Goal: Task Accomplishment & Management: Use online tool/utility

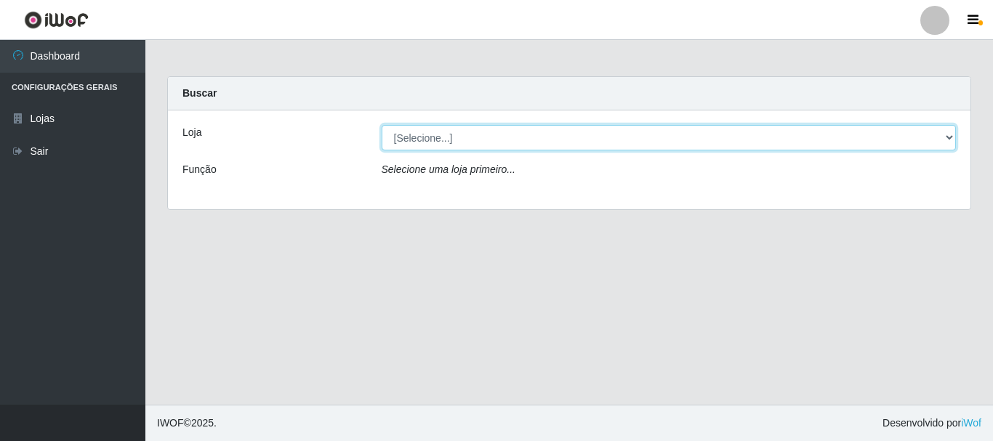
click at [950, 140] on select "[Selecione...] Nordestão - Alecrim" at bounding box center [669, 137] width 575 height 25
select select "453"
click at [382, 125] on select "[Selecione...] Nordestão - Alecrim" at bounding box center [669, 137] width 575 height 25
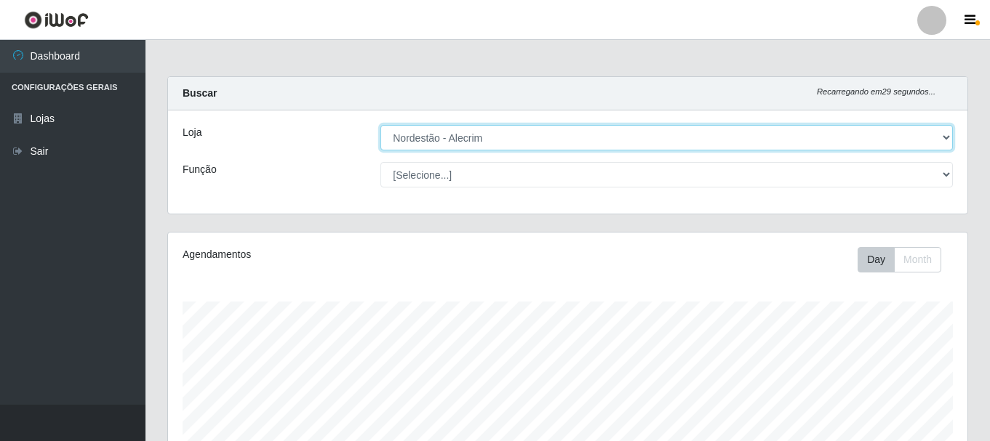
scroll to position [302, 799]
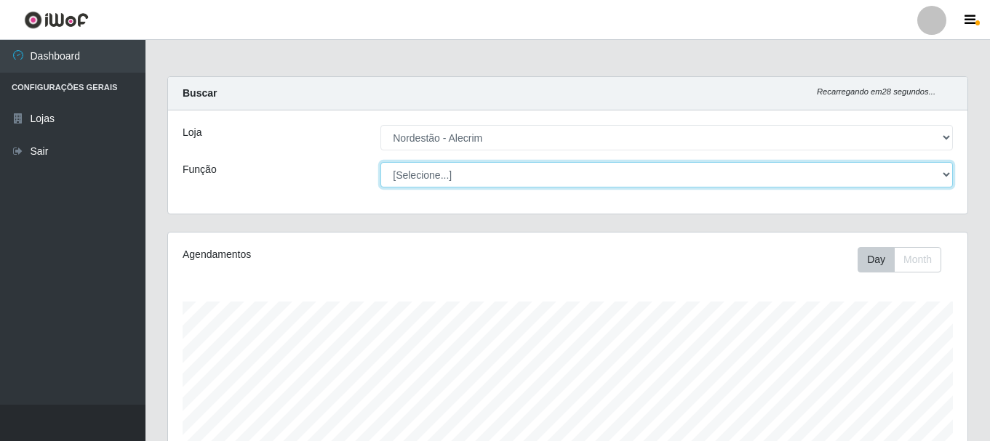
click at [945, 174] on select "[Selecione...] Balconista + Balconista de Padaria Balconista de Padaria ++ Emba…" at bounding box center [666, 174] width 572 height 25
select select "1"
click at [380, 162] on select "[Selecione...] Balconista + Balconista de Padaria Balconista de Padaria ++ Emba…" at bounding box center [666, 174] width 572 height 25
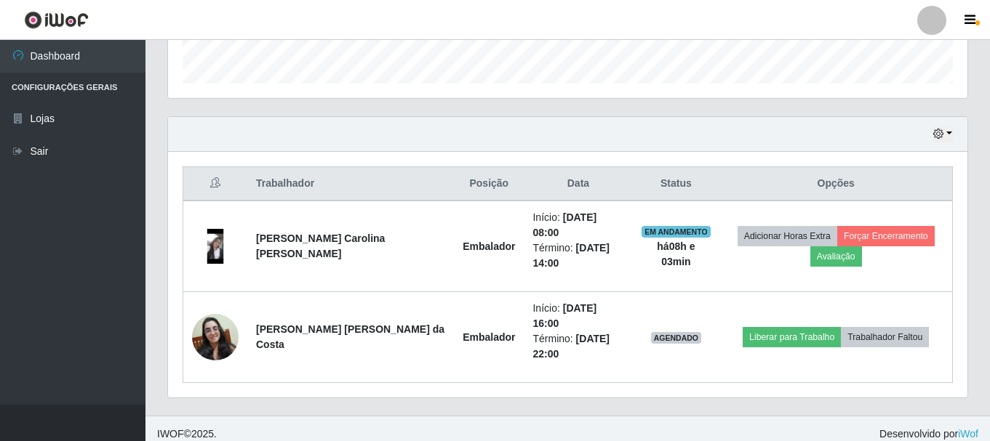
scroll to position [447, 0]
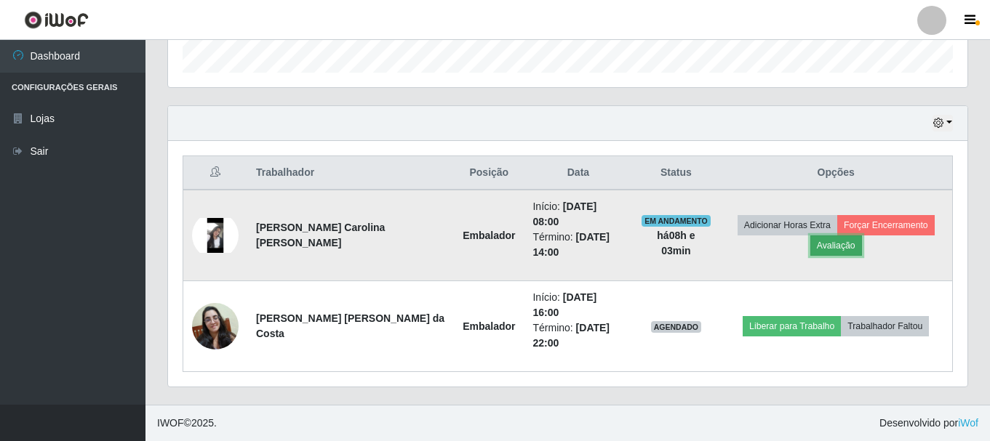
click at [846, 251] on button "Avaliação" at bounding box center [836, 246] width 52 height 20
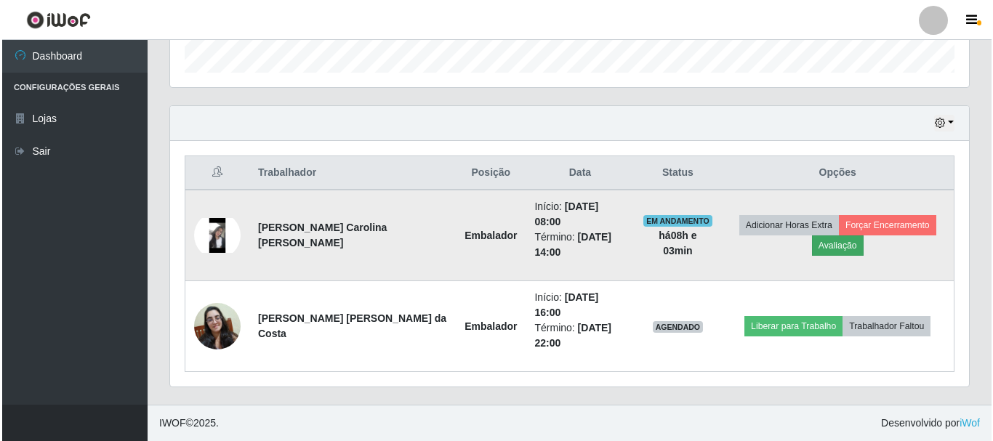
scroll to position [302, 792]
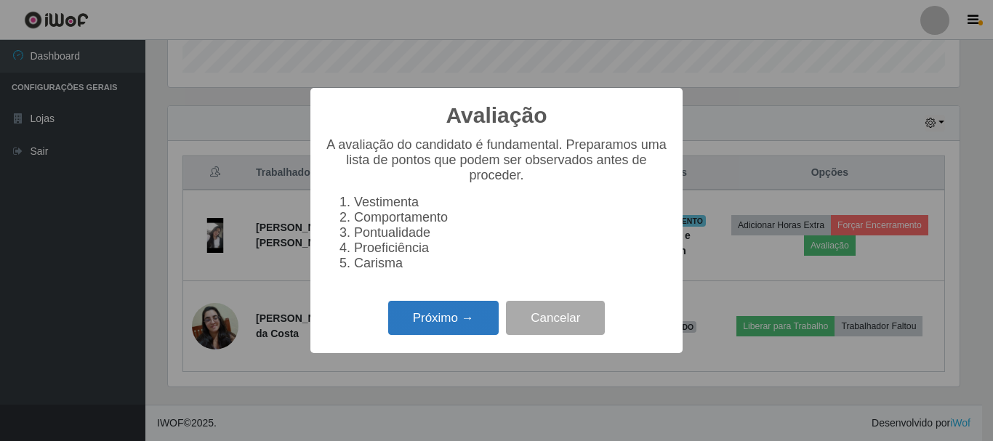
click at [454, 319] on button "Próximo →" at bounding box center [443, 318] width 111 height 34
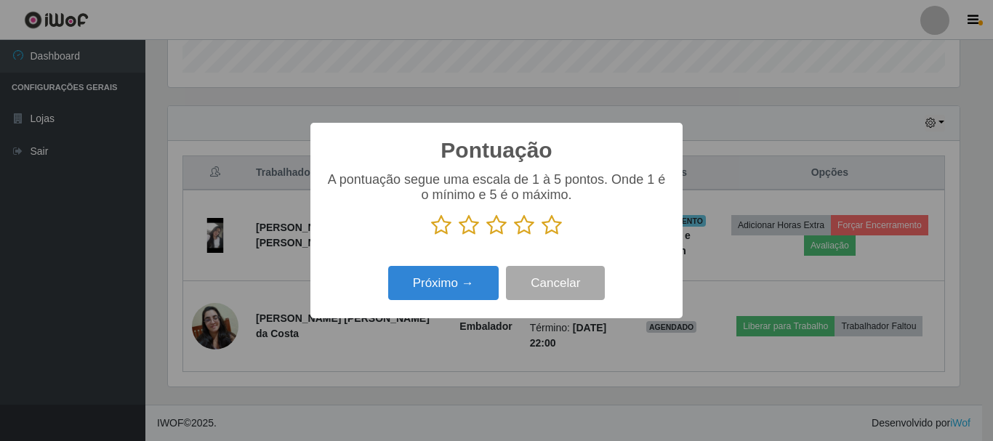
scroll to position [726802, 726312]
click at [557, 228] on icon at bounding box center [552, 225] width 20 height 22
click at [542, 236] on input "radio" at bounding box center [542, 236] width 0 height 0
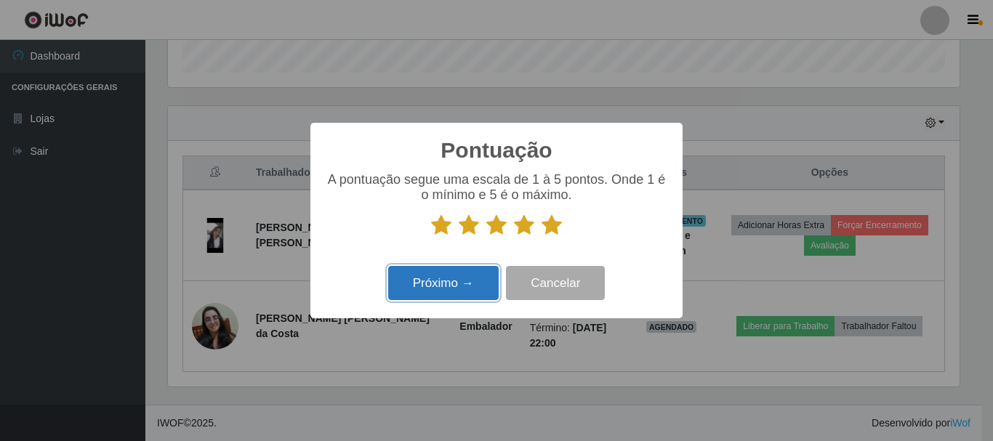
click at [439, 300] on button "Próximo →" at bounding box center [443, 283] width 111 height 34
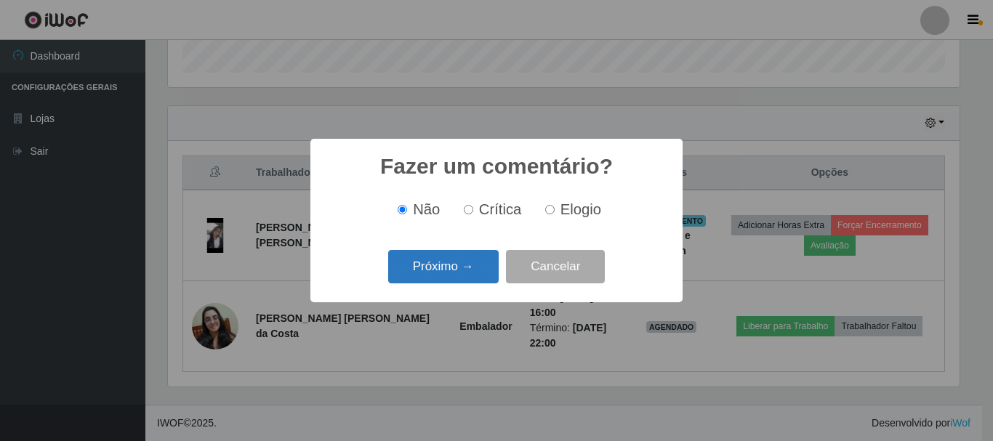
click at [472, 274] on button "Próximo →" at bounding box center [443, 267] width 111 height 34
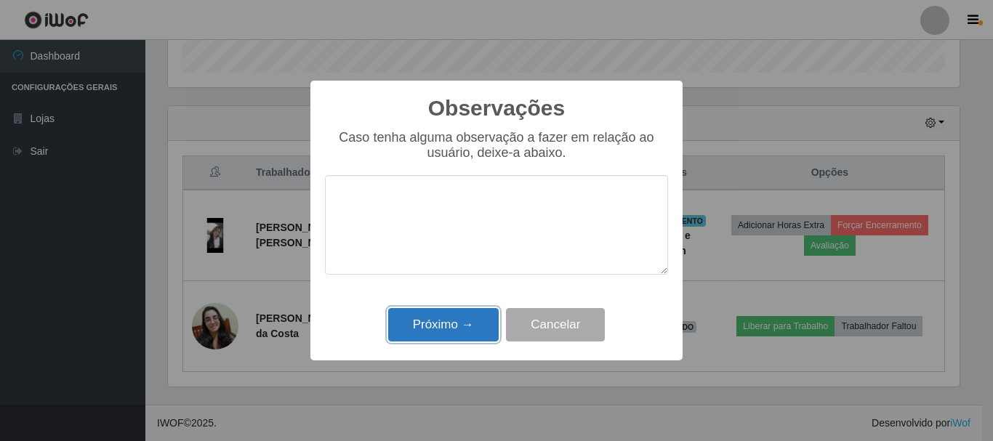
click at [472, 327] on button "Próximo →" at bounding box center [443, 325] width 111 height 34
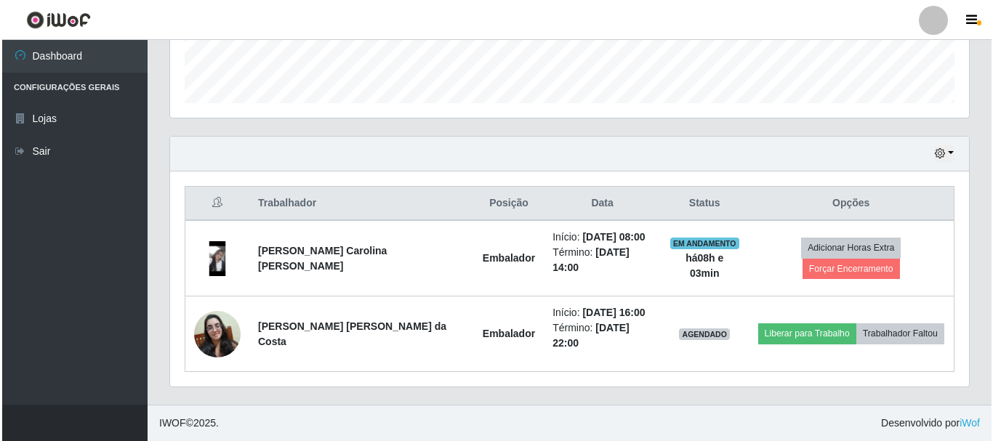
scroll to position [417, 0]
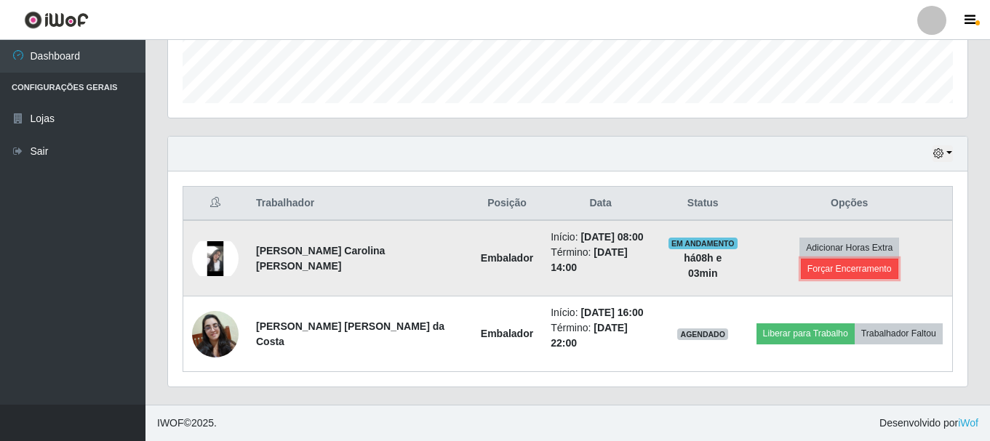
click at [817, 260] on button "Forçar Encerramento" at bounding box center [849, 269] width 97 height 20
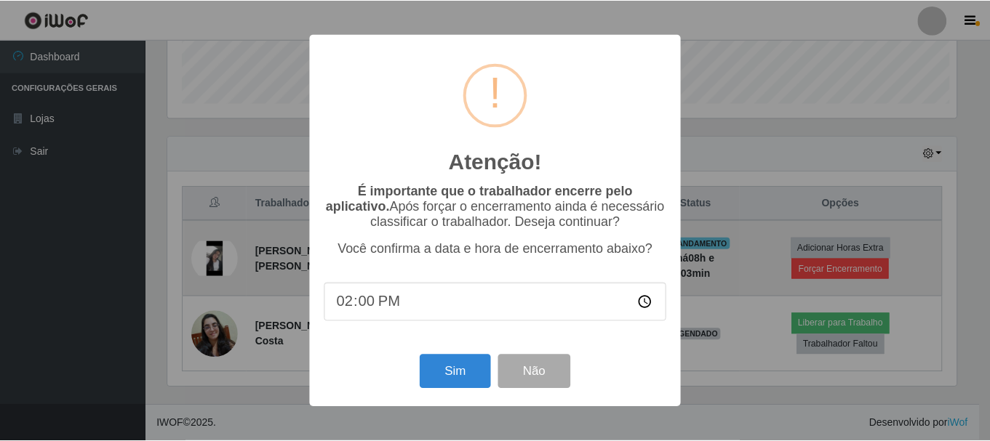
scroll to position [302, 792]
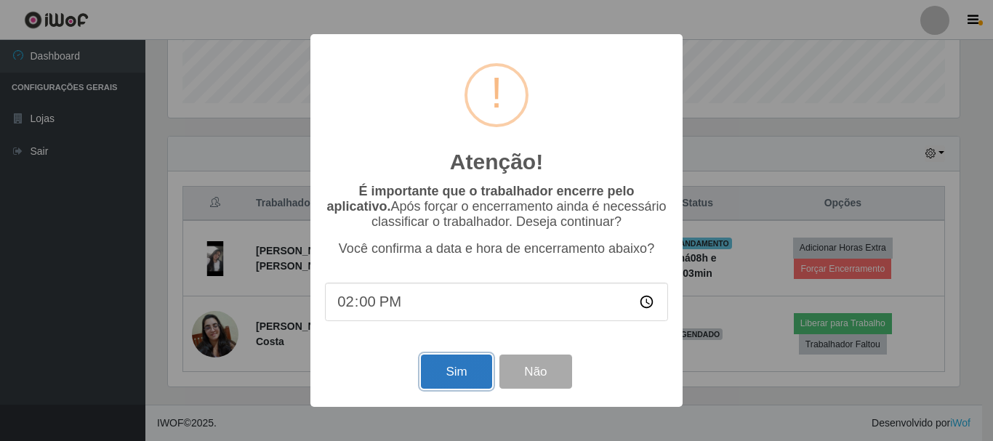
click at [473, 376] on button "Sim" at bounding box center [456, 372] width 71 height 34
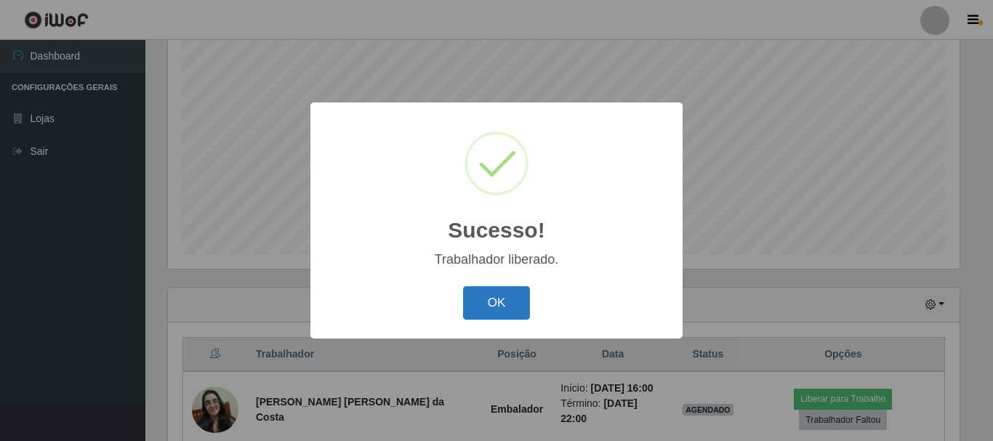
click at [521, 292] on button "OK" at bounding box center [497, 303] width 68 height 34
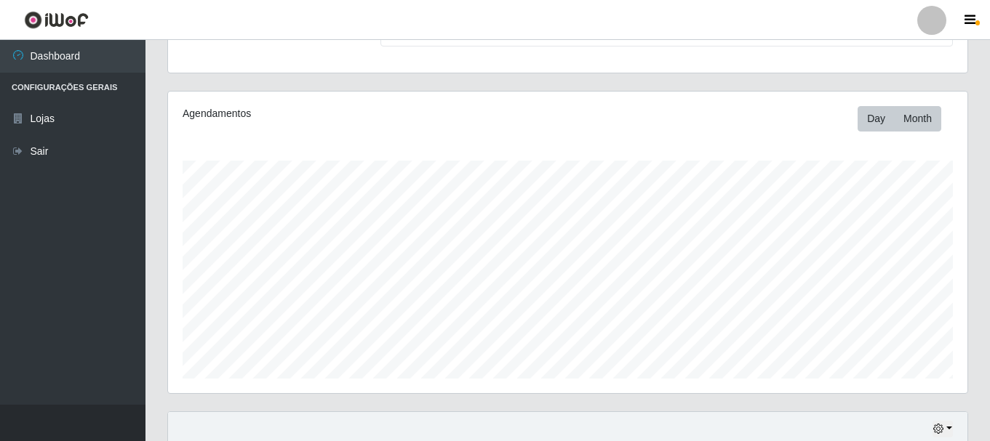
scroll to position [330, 0]
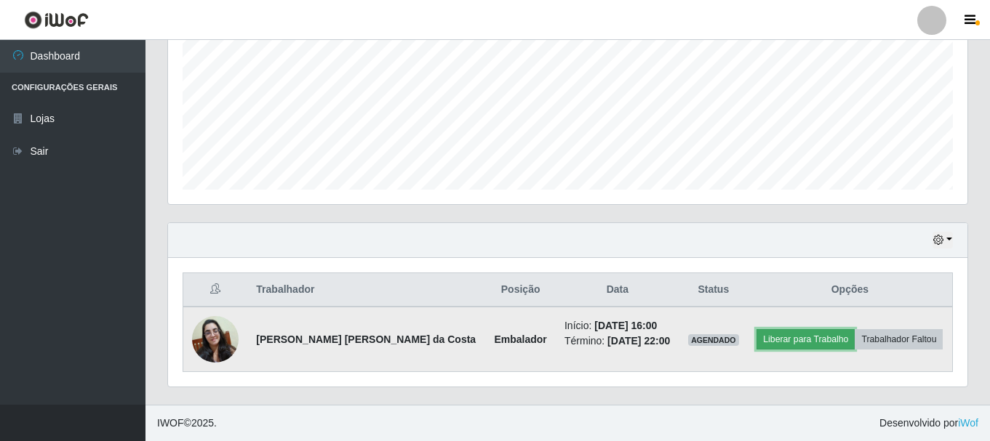
click at [820, 346] on button "Liberar para Trabalho" at bounding box center [805, 339] width 98 height 20
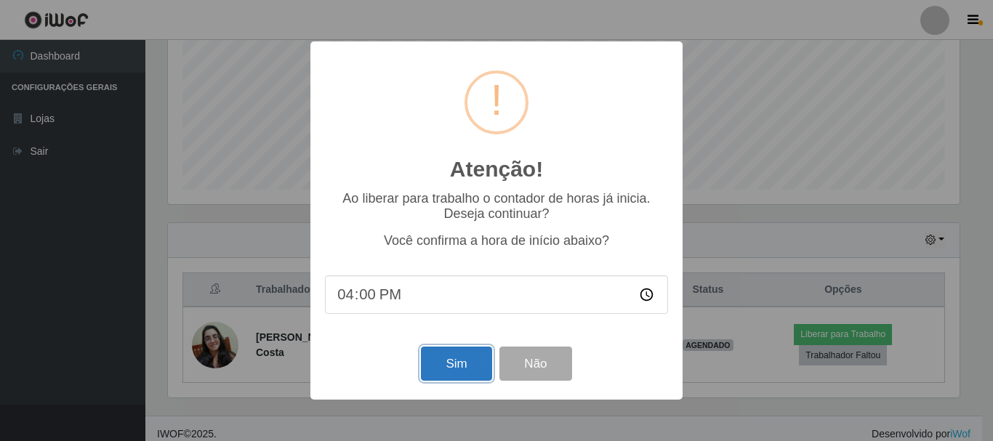
click at [468, 372] on button "Sim" at bounding box center [456, 364] width 71 height 34
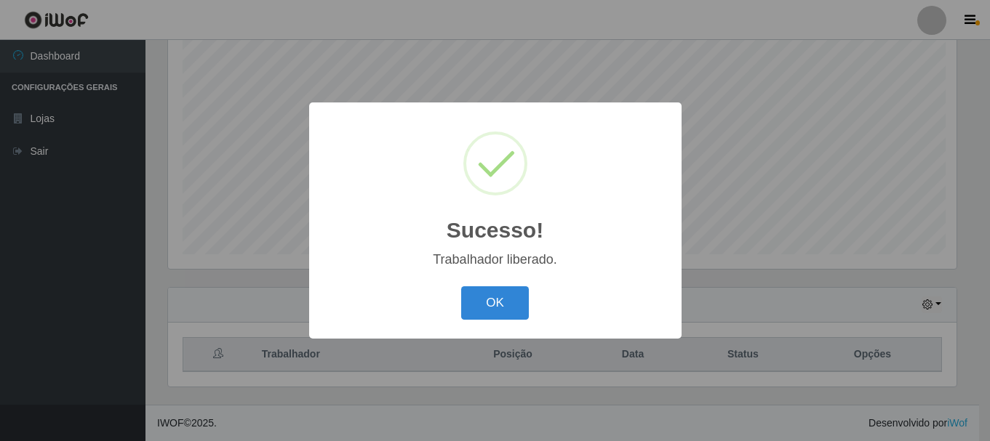
scroll to position [0, 0]
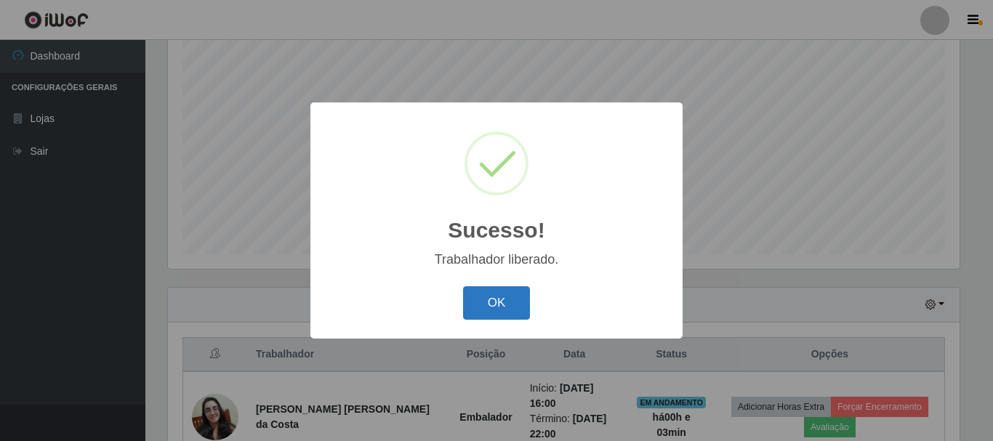
click at [518, 305] on button "OK" at bounding box center [497, 303] width 68 height 34
